Goal: Task Accomplishment & Management: Complete application form

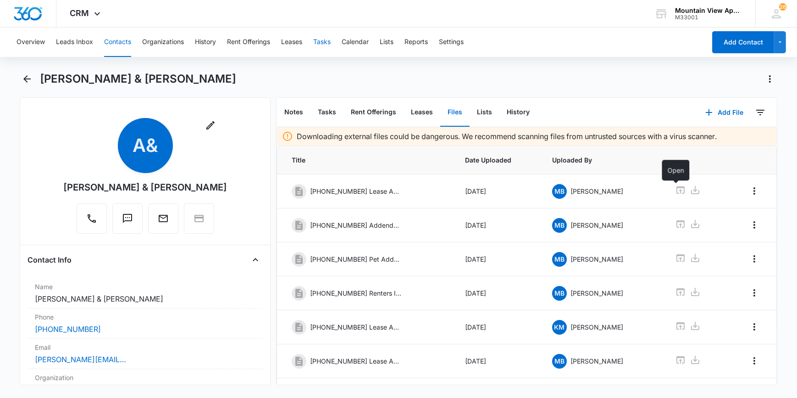
click at [321, 42] on button "Tasks" at bounding box center [321, 42] width 17 height 29
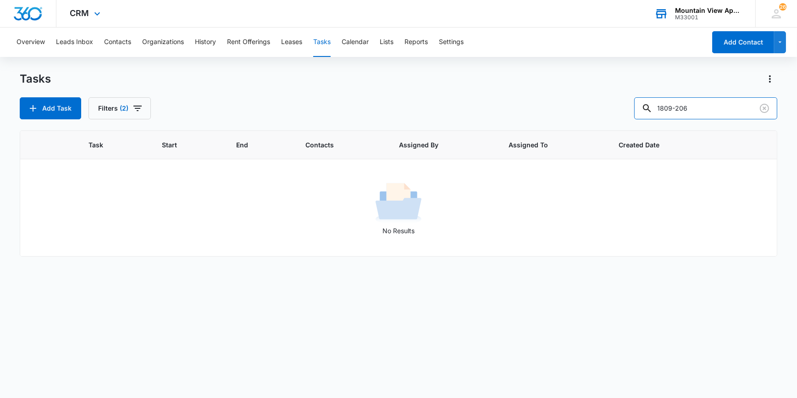
drag, startPoint x: 700, startPoint y: 117, endPoint x: 648, endPoint y: 12, distance: 116.3
click at [638, 82] on div "Tasks Add Task Filters [PHONE_NUMBER]" at bounding box center [398, 96] width 757 height 48
type input "1819"
click at [48, 104] on button "Add Task" at bounding box center [50, 108] width 61 height 22
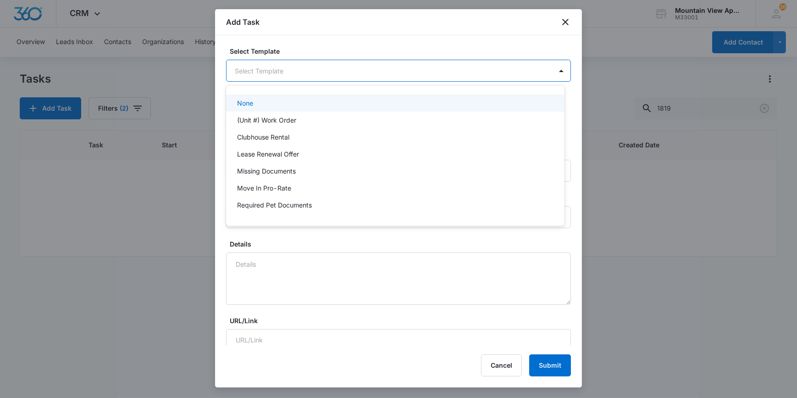
click at [268, 76] on body "CRM Apps Reputation Websites Forms CRM Email Social Content Ads Intelligence Fi…" at bounding box center [398, 199] width 797 height 398
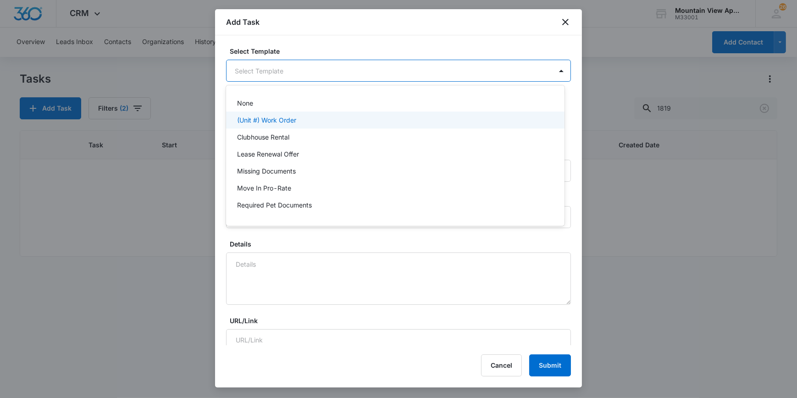
click at [277, 118] on p "(Unit #) Work Order" at bounding box center [266, 120] width 59 height 10
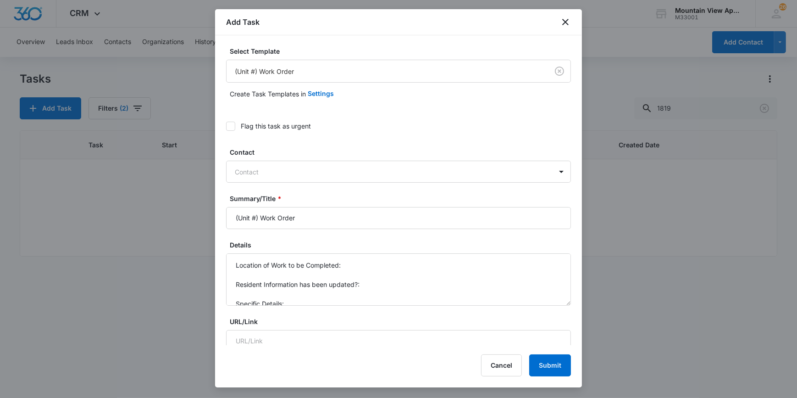
click at [232, 125] on icon at bounding box center [231, 126] width 6 height 4
click at [226, 126] on input "Flag this task as urgent" at bounding box center [226, 126] width 0 height 0
drag, startPoint x: 263, startPoint y: 211, endPoint x: 259, endPoint y: 215, distance: 6.2
click at [260, 215] on input "(Unit #) Work Order" at bounding box center [398, 218] width 345 height 22
click at [255, 217] on input "(Unit #) Work Order" at bounding box center [398, 218] width 345 height 22
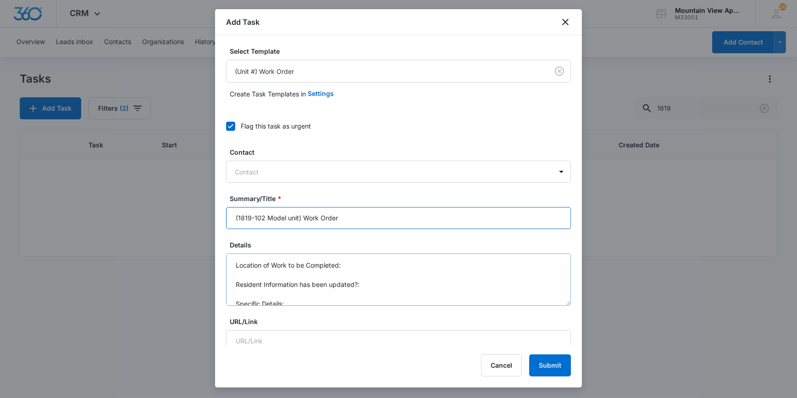
type input "(1819-102 Model unit) Work Order"
click at [350, 265] on textarea "Location of Work to be Completed: Resident Information has been updated?: Speci…" at bounding box center [398, 279] width 345 height 52
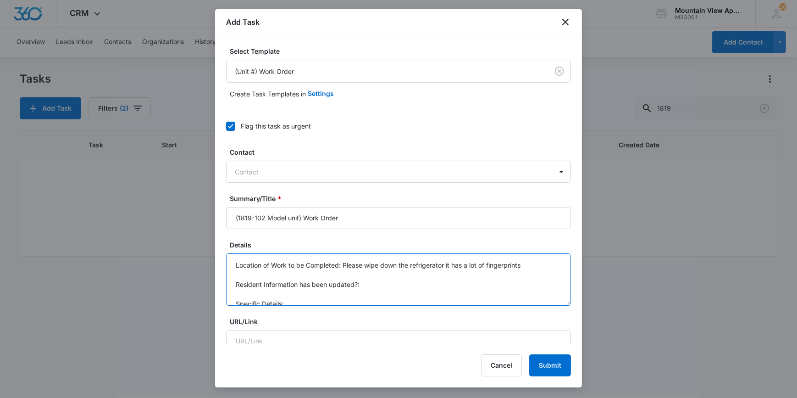
click at [345, 270] on textarea "Location of Work to be Completed: Please wipe down the refrigerator it has a lo…" at bounding box center [398, 279] width 345 height 52
drag, startPoint x: 337, startPoint y: 265, endPoint x: 344, endPoint y: 264, distance: 6.9
click at [339, 266] on textarea "Location of Work to be Completed: Please wipe down the refrigerator it has a lo…" at bounding box center [398, 279] width 345 height 52
click at [345, 264] on textarea "Location of Work to be Completed: Please wipe down the refrigerator it has a lo…" at bounding box center [398, 279] width 345 height 52
click at [545, 270] on textarea "Location of Work to be Completed: ***Please wipe down the refrigerator it has a…" at bounding box center [398, 279] width 345 height 52
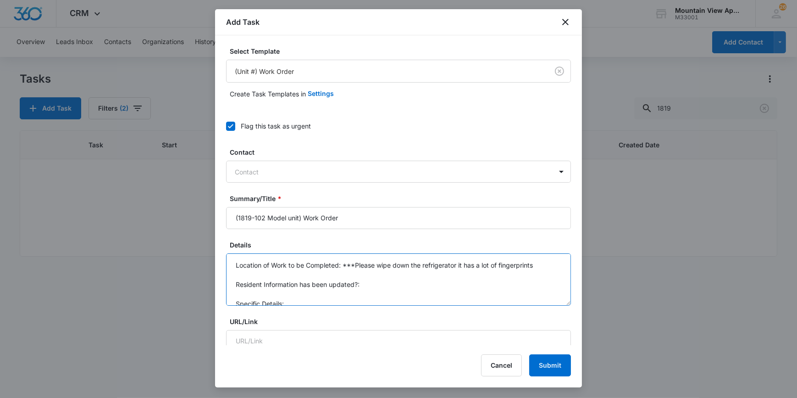
click at [531, 267] on textarea "Location of Work to be Completed: ***Please wipe down the refrigerator it has a…" at bounding box center [398, 279] width 345 height 52
click at [545, 268] on textarea "Location of Work to be Completed: ***Please wipe down the refrigerator it has a…" at bounding box center [398, 279] width 345 height 52
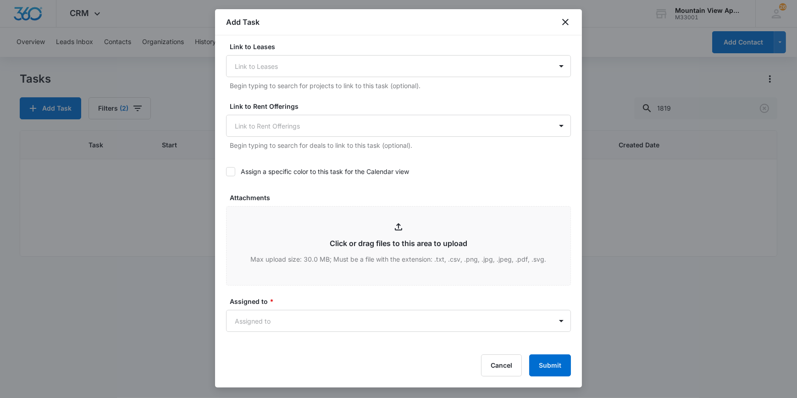
scroll to position [375, 0]
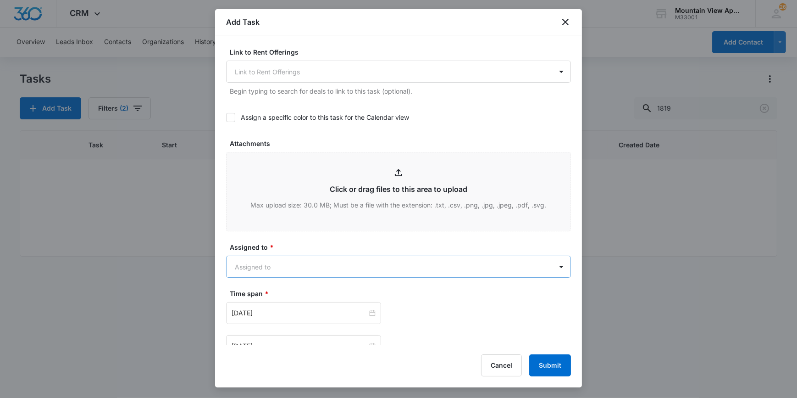
type textarea "Location of Work to be Completed: ***Please wipe down the refrigerator it has a…"
click at [271, 265] on body "CRM Apps Reputation Websites Forms CRM Email Social Content Ads Intelligence Fi…" at bounding box center [398, 199] width 797 height 398
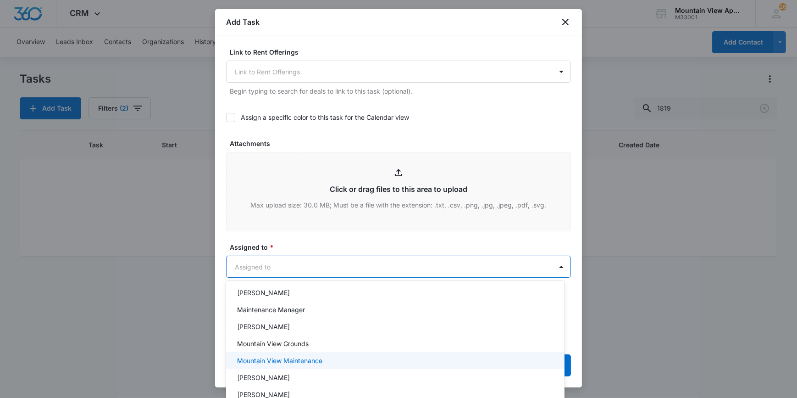
scroll to position [212, 0]
click at [280, 358] on p "Mountain View Maintenance" at bounding box center [279, 358] width 85 height 10
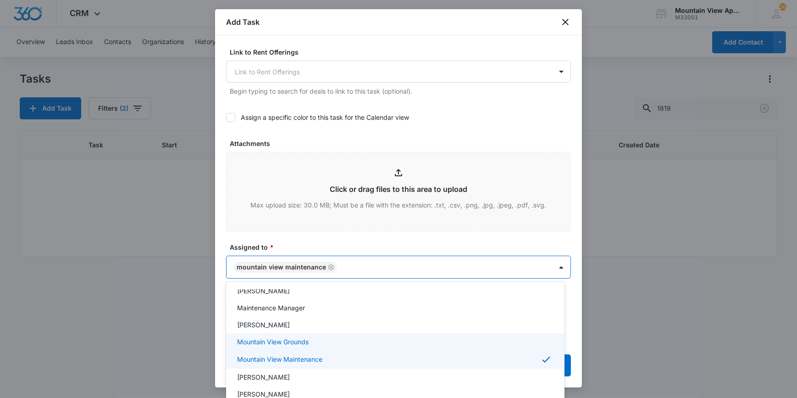
scroll to position [214, 0]
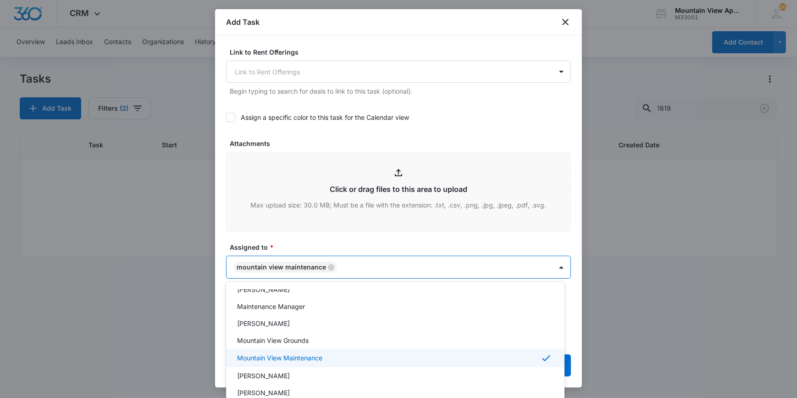
click at [218, 376] on div at bounding box center [398, 199] width 797 height 398
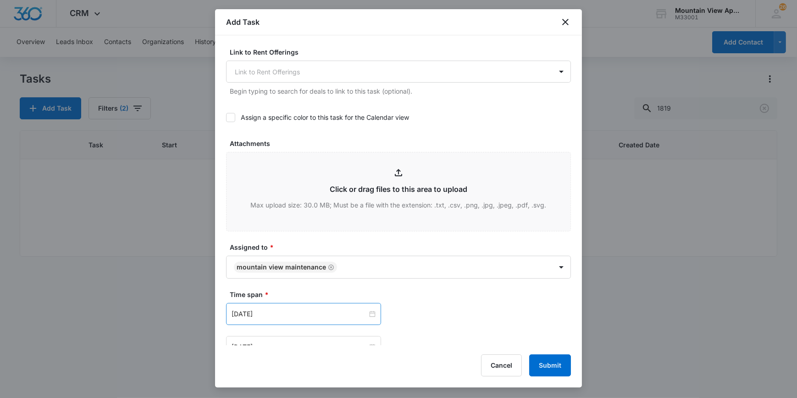
click at [275, 319] on div "[DATE]" at bounding box center [303, 314] width 155 height 22
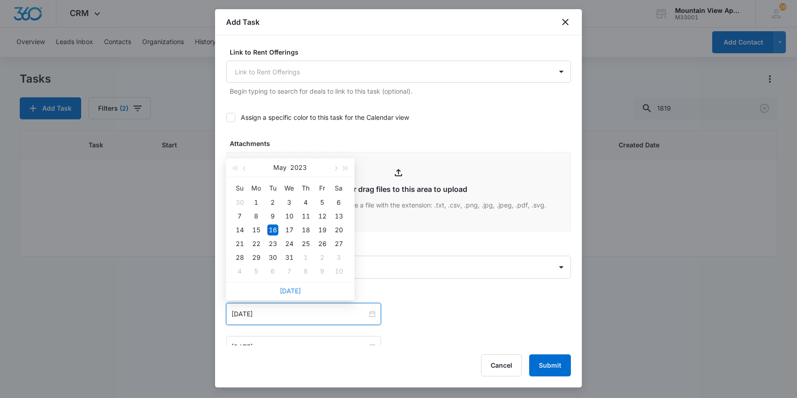
click at [284, 290] on link "[DATE]" at bounding box center [290, 291] width 21 height 8
type input "[DATE]"
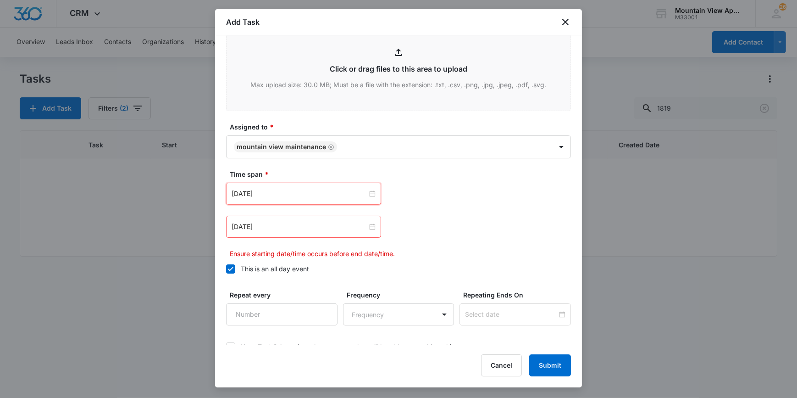
scroll to position [500, 0]
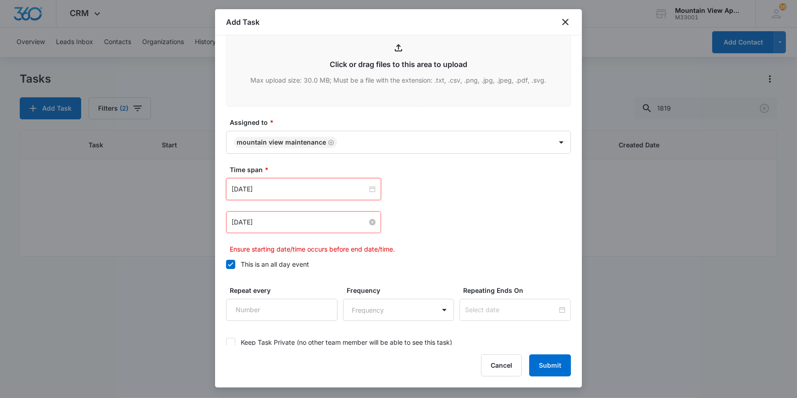
click at [274, 225] on input "[DATE]" at bounding box center [300, 222] width 136 height 10
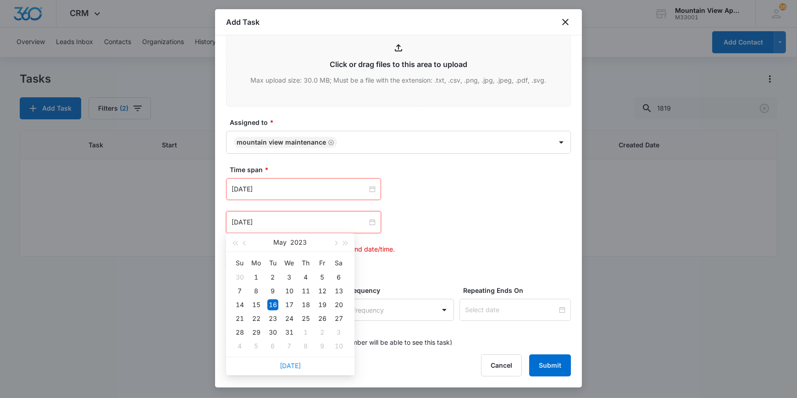
drag, startPoint x: 289, startPoint y: 358, endPoint x: 289, endPoint y: 364, distance: 6.5
click at [289, 362] on div "[DATE]" at bounding box center [290, 365] width 128 height 18
click at [289, 362] on link "[DATE]" at bounding box center [290, 366] width 21 height 8
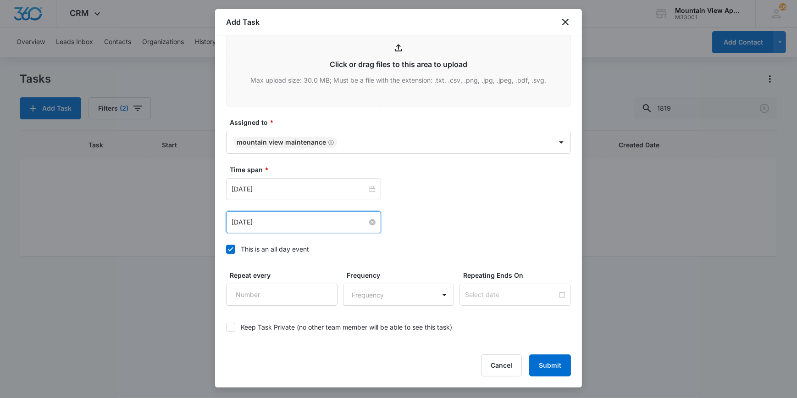
click at [290, 224] on input "[DATE]" at bounding box center [300, 222] width 136 height 10
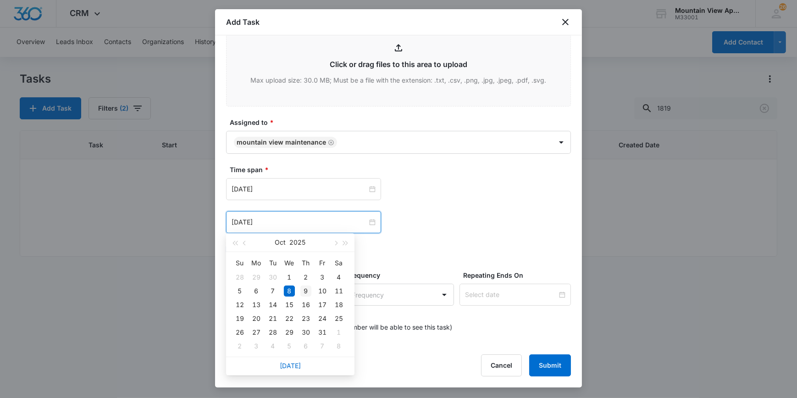
type input "[DATE]"
click at [306, 288] on div "9" at bounding box center [305, 290] width 11 height 11
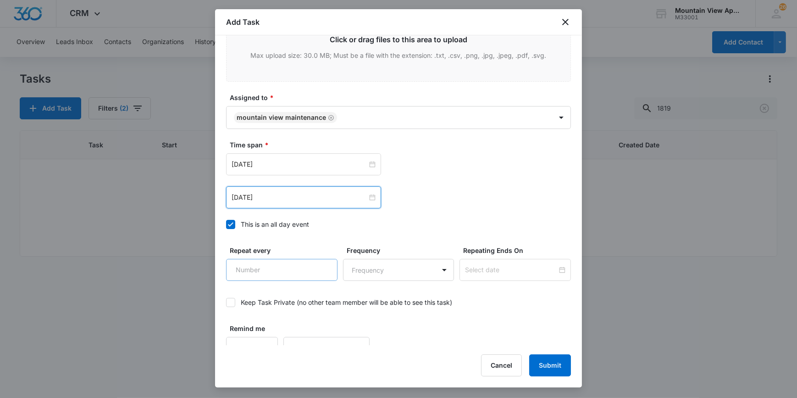
scroll to position [538, 0]
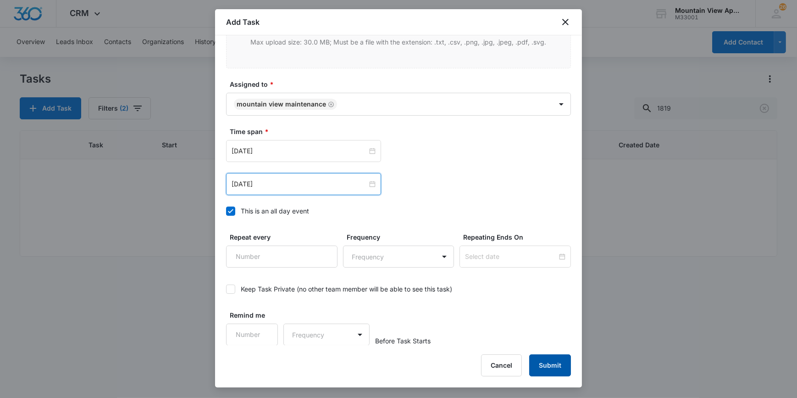
click at [547, 367] on button "Submit" at bounding box center [550, 365] width 42 height 22
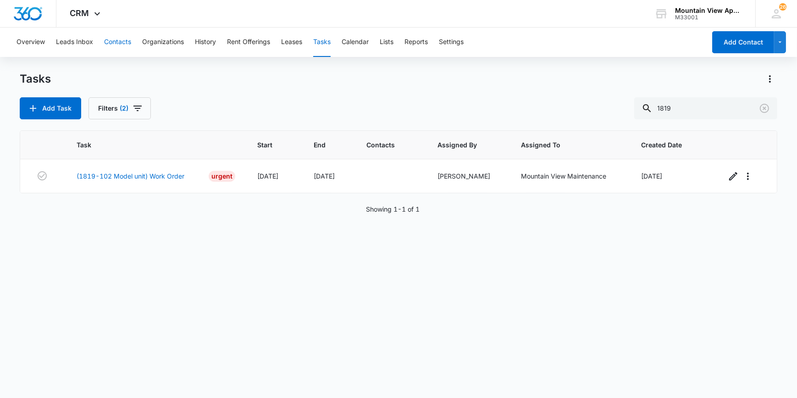
click at [115, 41] on button "Contacts" at bounding box center [117, 42] width 27 height 29
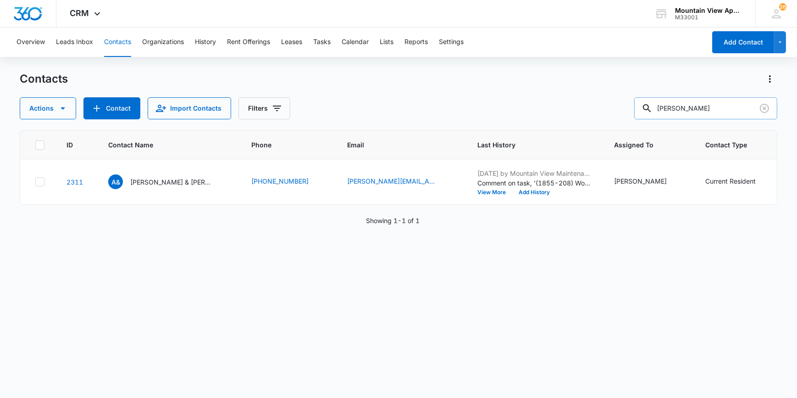
drag, startPoint x: 718, startPoint y: 104, endPoint x: 665, endPoint y: 103, distance: 52.3
click at [665, 103] on div "[PERSON_NAME]" at bounding box center [705, 108] width 143 height 22
type input "[PERSON_NAME]"
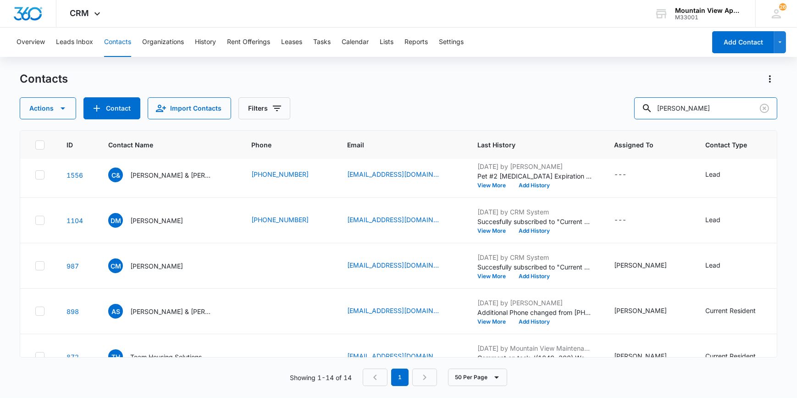
scroll to position [318, 0]
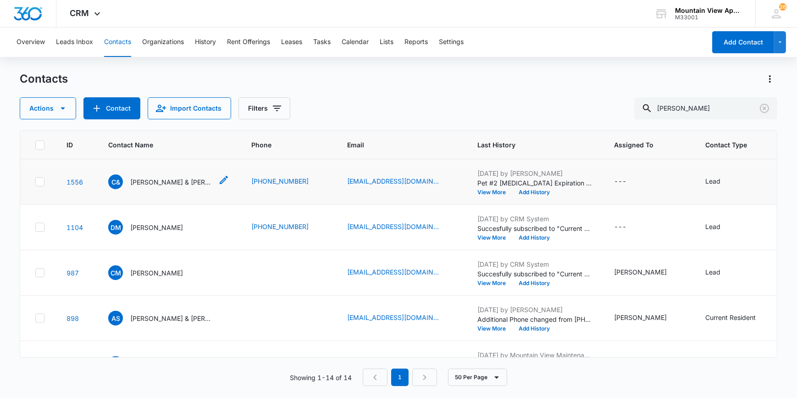
click at [159, 180] on p "[PERSON_NAME] & [PERSON_NAME]" at bounding box center [171, 182] width 83 height 10
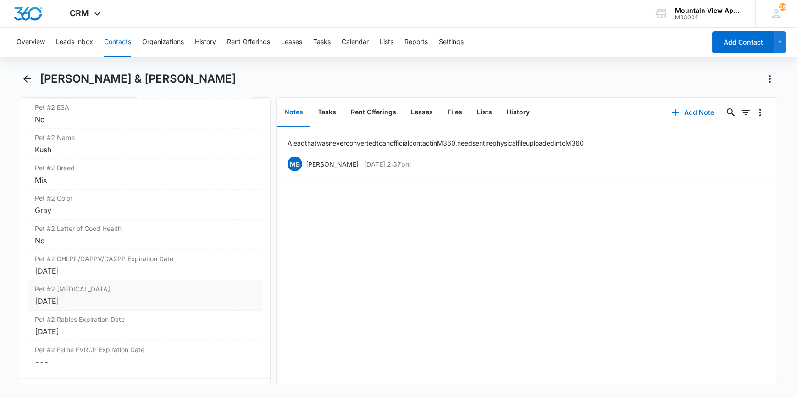
scroll to position [1626, 0]
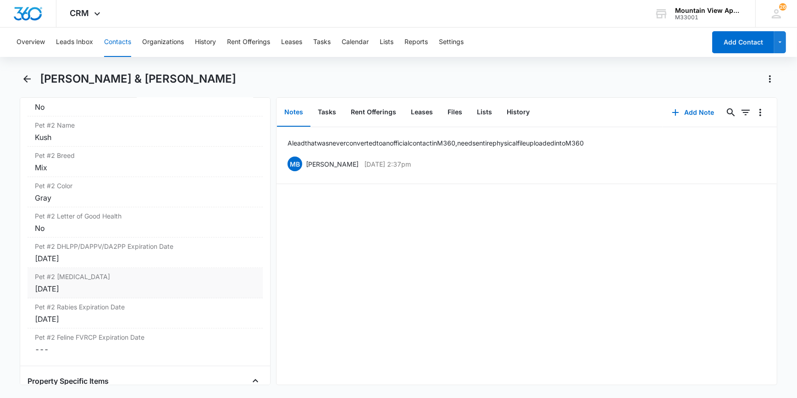
click at [94, 287] on div "[DATE]" at bounding box center [145, 288] width 220 height 11
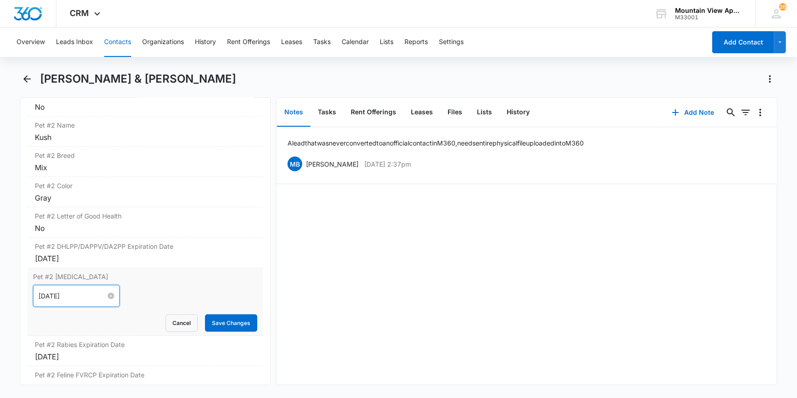
click at [76, 297] on input "[DATE]" at bounding box center [72, 296] width 67 height 10
click at [103, 293] on div at bounding box center [77, 296] width 76 height 10
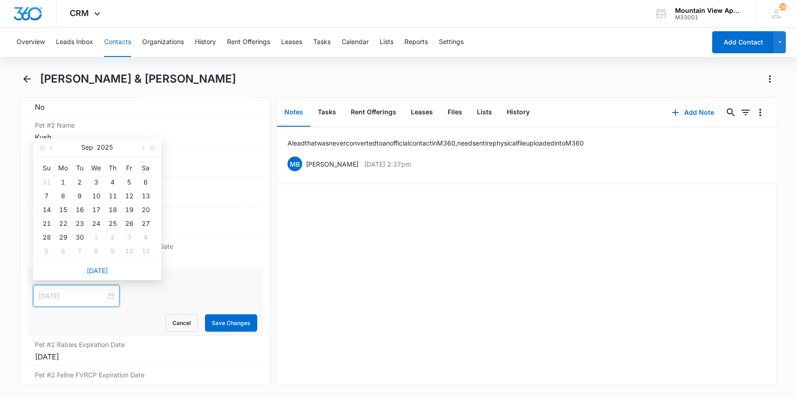
type input "[DATE]"
click at [152, 149] on span "button" at bounding box center [152, 148] width 5 height 5
type input "[DATE]"
click at [143, 193] on div "12" at bounding box center [145, 195] width 11 height 11
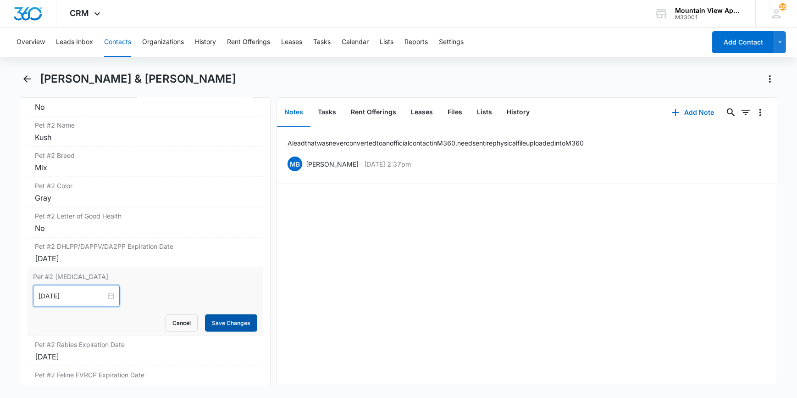
click at [230, 319] on button "Save Changes" at bounding box center [231, 322] width 52 height 17
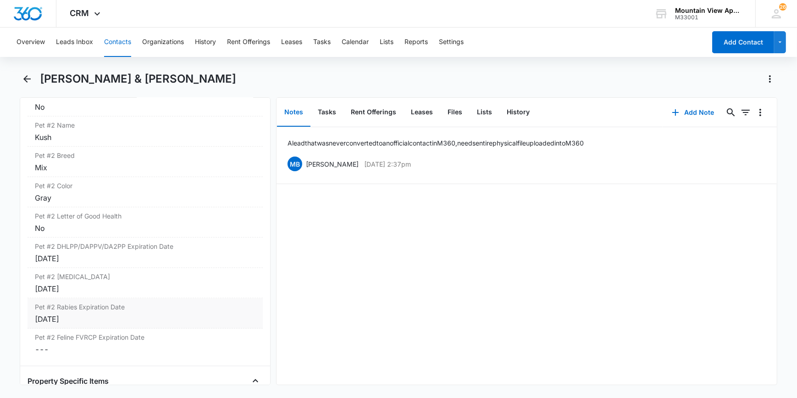
click at [80, 318] on div "[DATE]" at bounding box center [145, 318] width 220 height 11
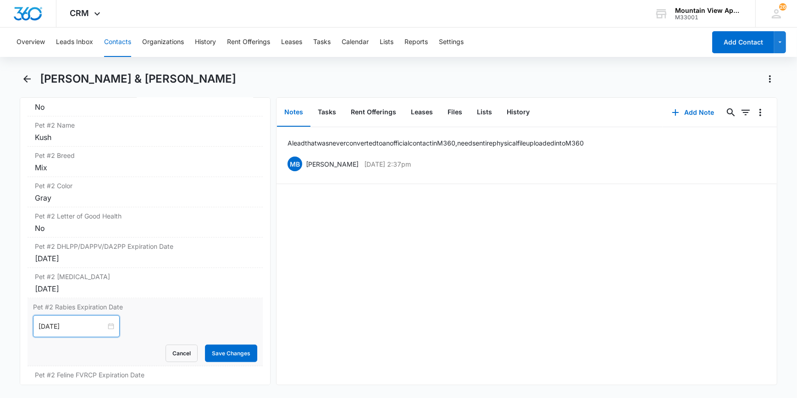
click at [85, 326] on input "[DATE]" at bounding box center [72, 326] width 67 height 10
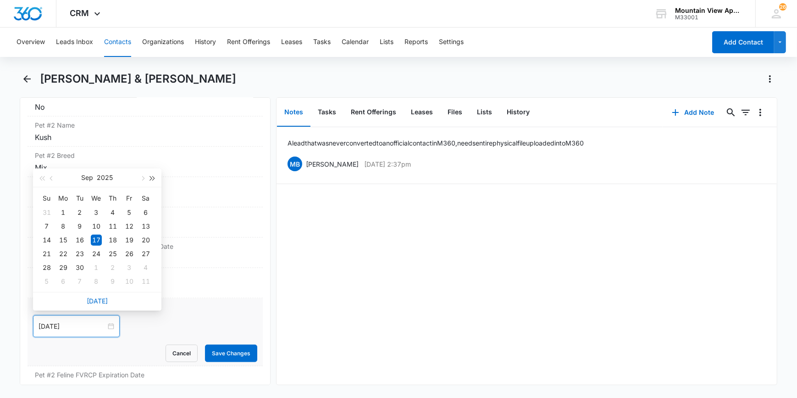
click at [151, 179] on span "button" at bounding box center [152, 178] width 5 height 5
type input "[DATE]"
click at [64, 239] on div "11" at bounding box center [63, 239] width 11 height 11
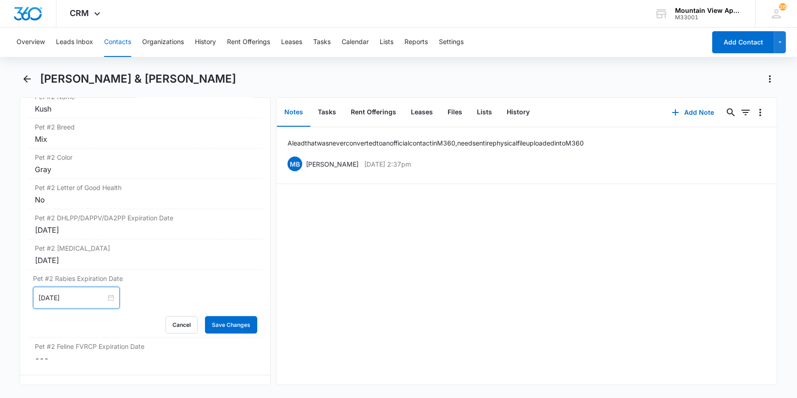
scroll to position [1752, 0]
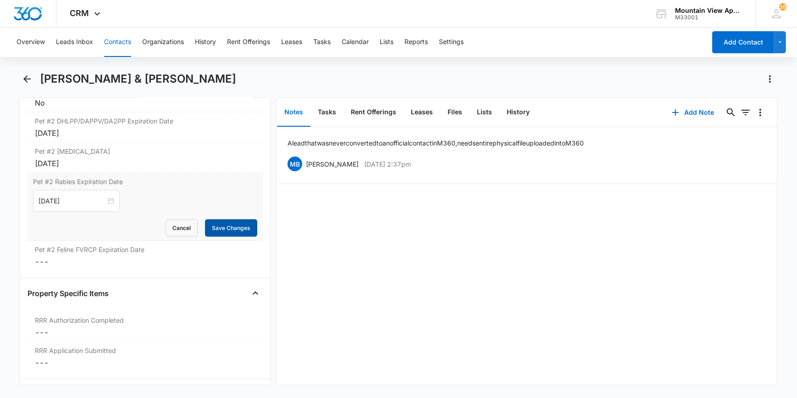
click at [232, 225] on button "Save Changes" at bounding box center [231, 227] width 52 height 17
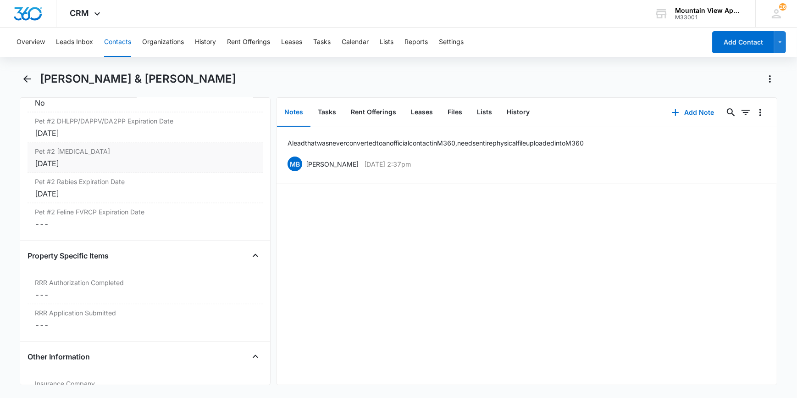
click at [92, 151] on label "Pet #2 [MEDICAL_DATA]" at bounding box center [145, 151] width 220 height 10
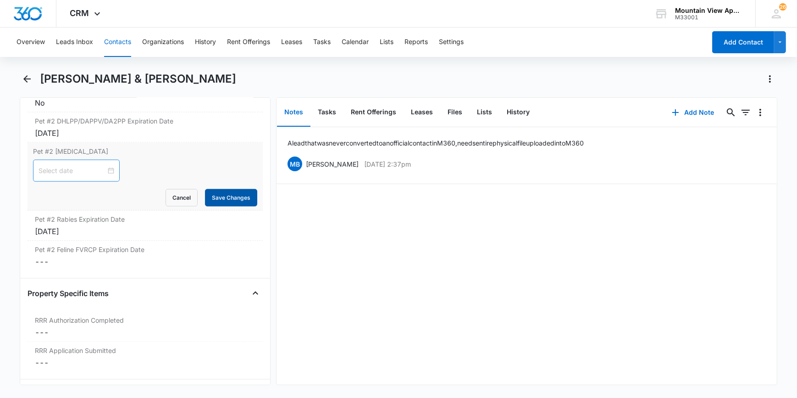
click at [246, 195] on button "Save Changes" at bounding box center [231, 197] width 52 height 17
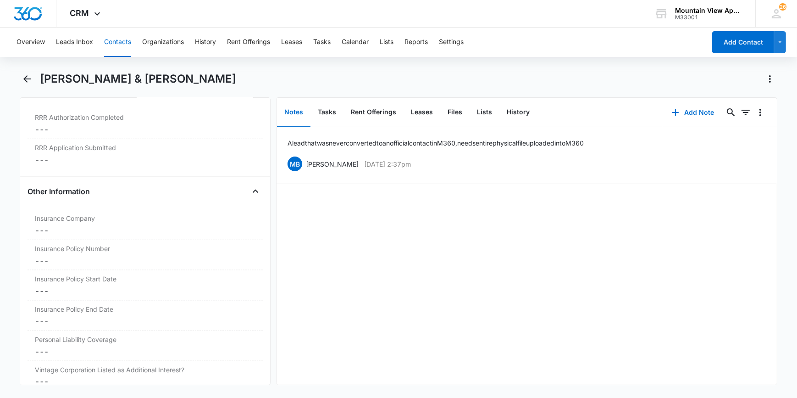
scroll to position [1918, 0]
